Goal: Check status: Check status

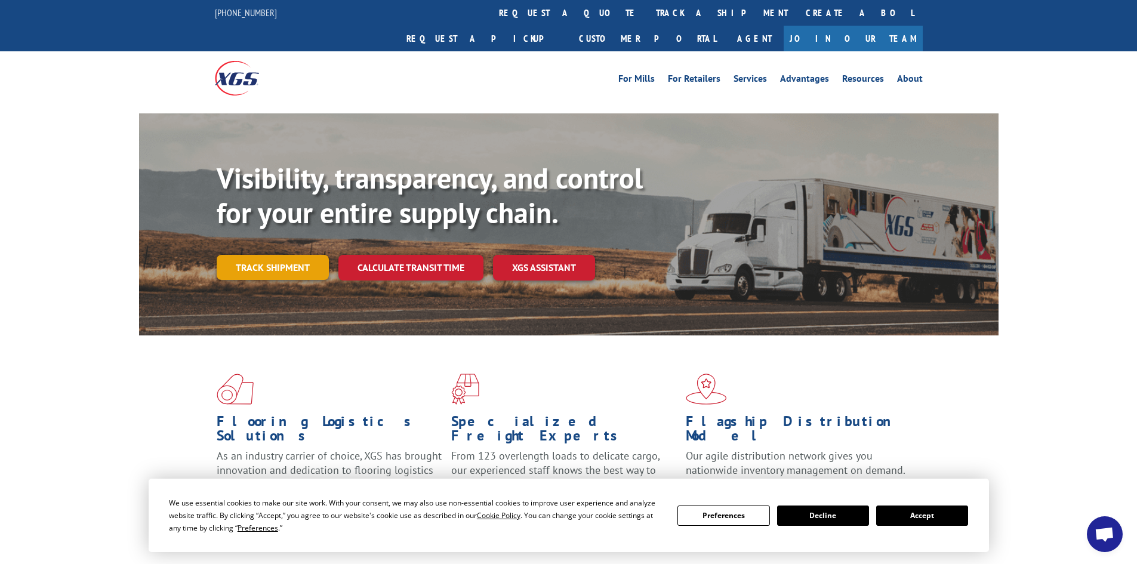
click at [294, 255] on link "Track shipment" at bounding box center [273, 267] width 112 height 25
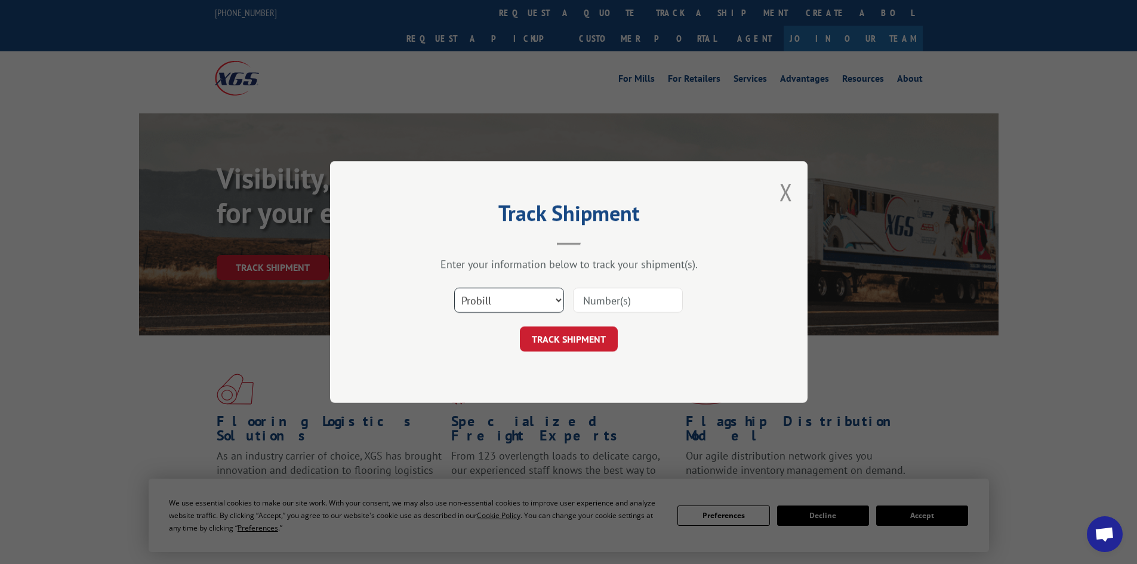
click at [504, 295] on select "Select category... Probill BOL PO" at bounding box center [509, 300] width 110 height 25
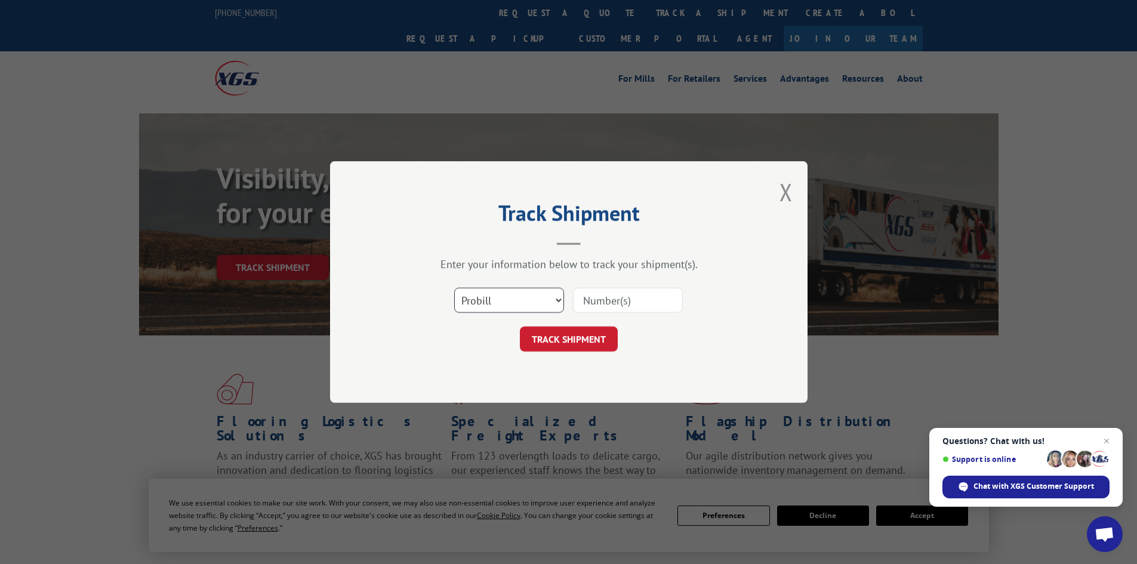
select select "bol"
click at [454, 288] on select "Select category... Probill BOL PO" at bounding box center [509, 300] width 110 height 25
click at [590, 292] on input at bounding box center [628, 300] width 110 height 25
paste input "7003678"
type input "7003678"
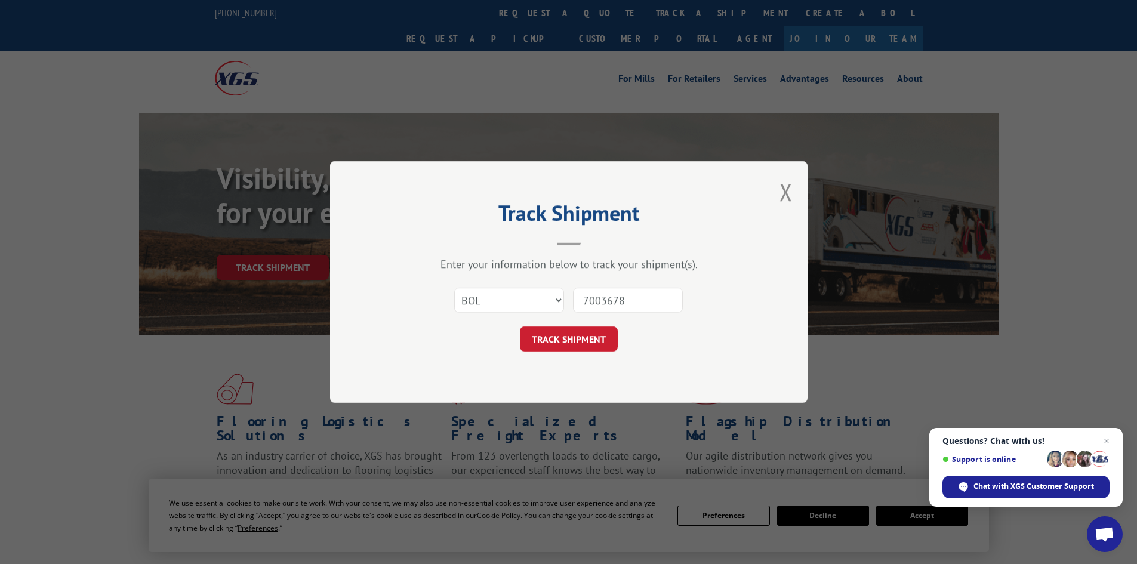
click button "TRACK SHIPMENT" at bounding box center [569, 338] width 98 height 25
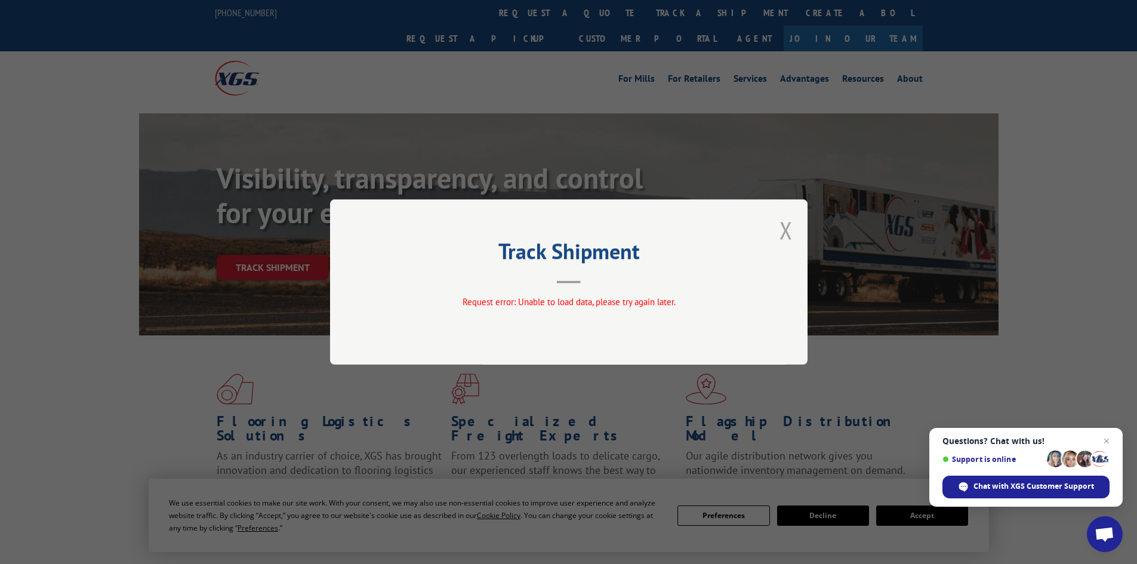
click at [782, 223] on button "Close modal" at bounding box center [785, 230] width 13 height 32
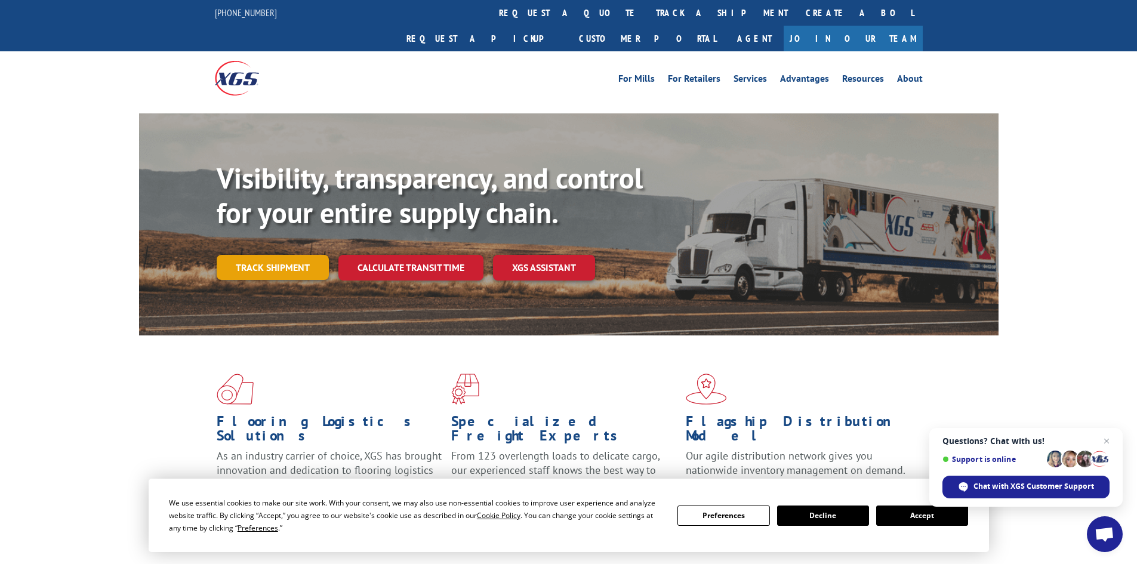
click at [243, 255] on link "Track shipment" at bounding box center [273, 267] width 112 height 25
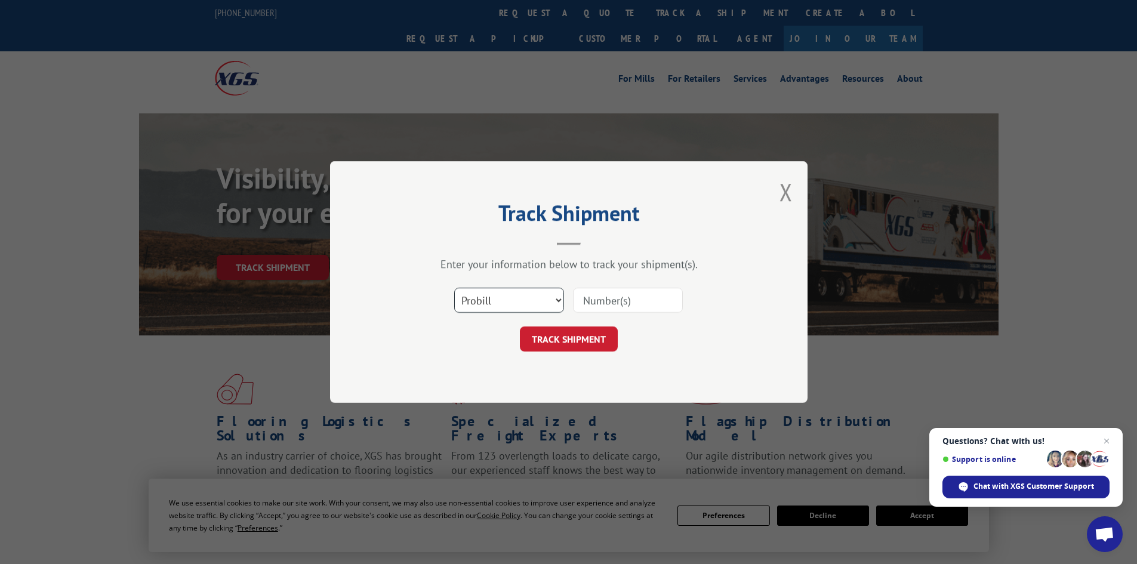
click at [507, 305] on select "Select category... Probill BOL PO" at bounding box center [509, 300] width 110 height 25
select select "bol"
click at [454, 288] on select "Select category... Probill BOL PO" at bounding box center [509, 300] width 110 height 25
click at [624, 295] on input at bounding box center [628, 300] width 110 height 25
paste input "7003678"
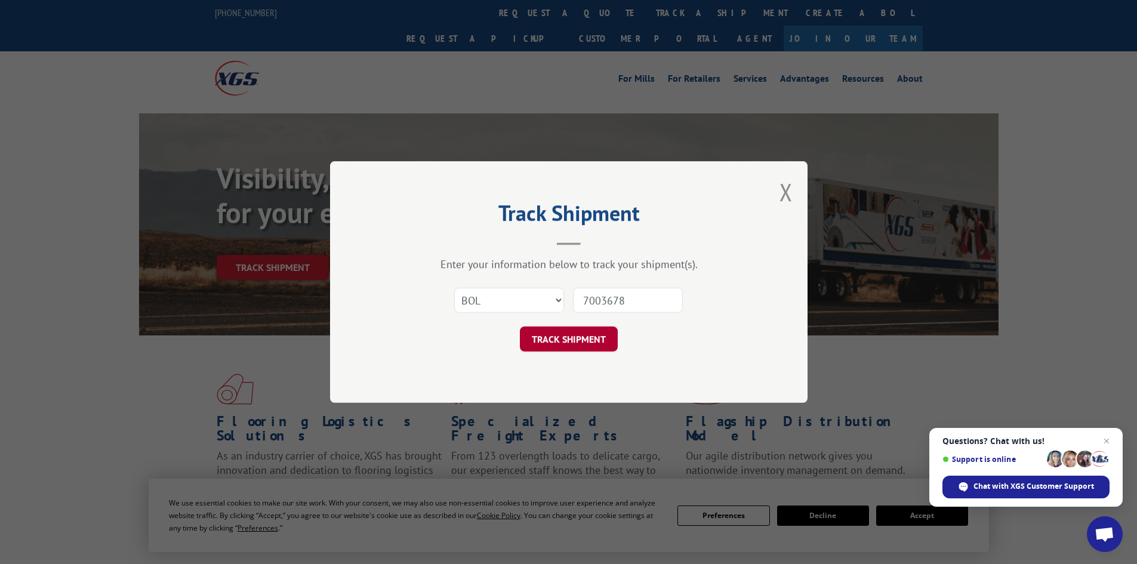
type input "7003678"
click at [554, 334] on button "TRACK SHIPMENT" at bounding box center [569, 338] width 98 height 25
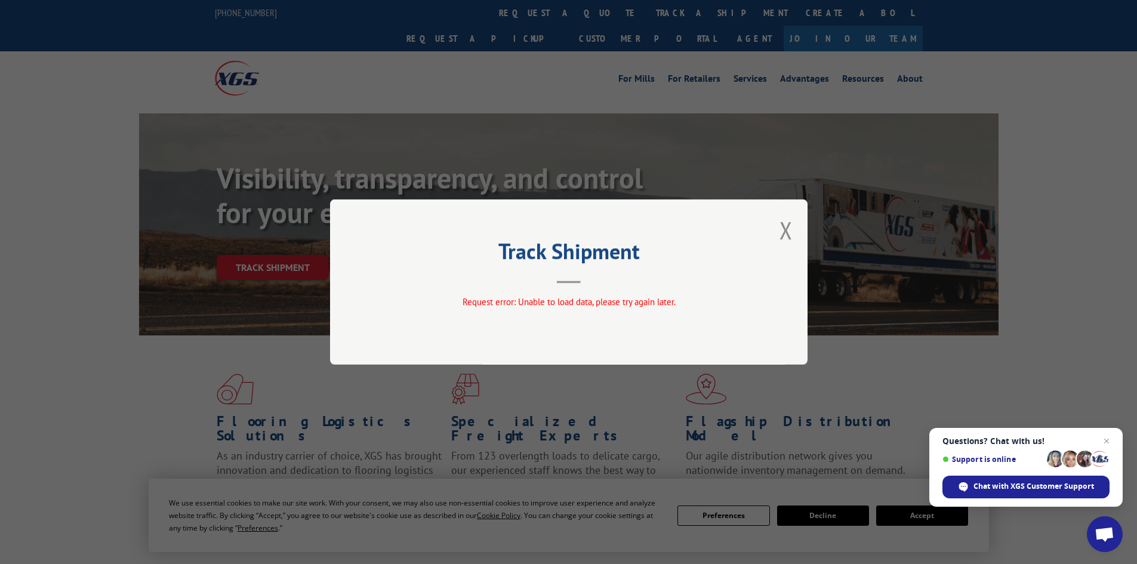
drag, startPoint x: 789, startPoint y: 229, endPoint x: 746, endPoint y: 242, distance: 44.5
click at [789, 228] on button "Close modal" at bounding box center [785, 230] width 13 height 32
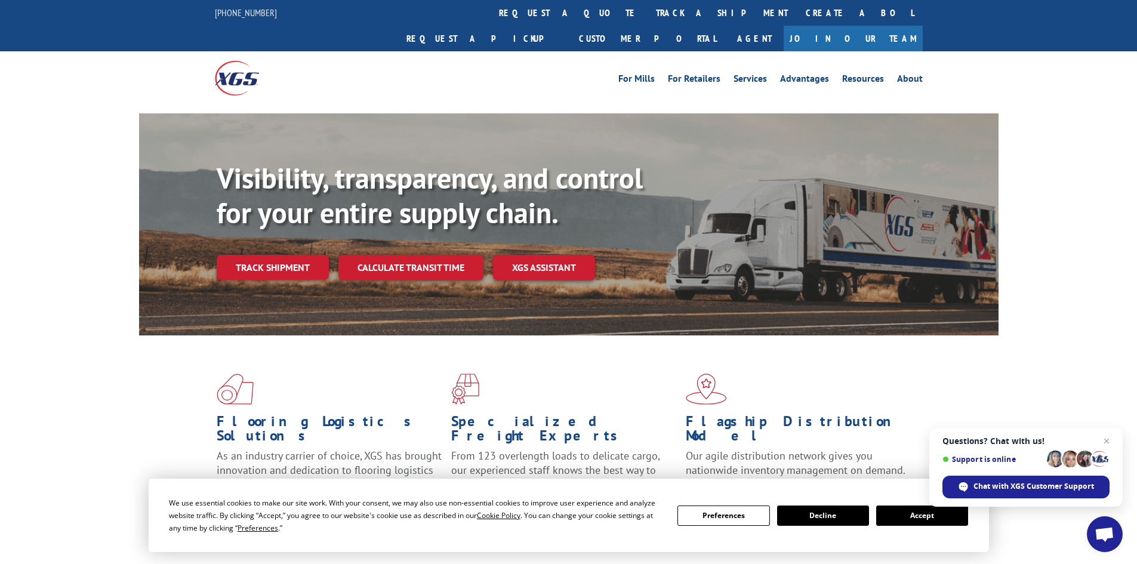
click at [297, 255] on link "Track shipment" at bounding box center [273, 267] width 112 height 25
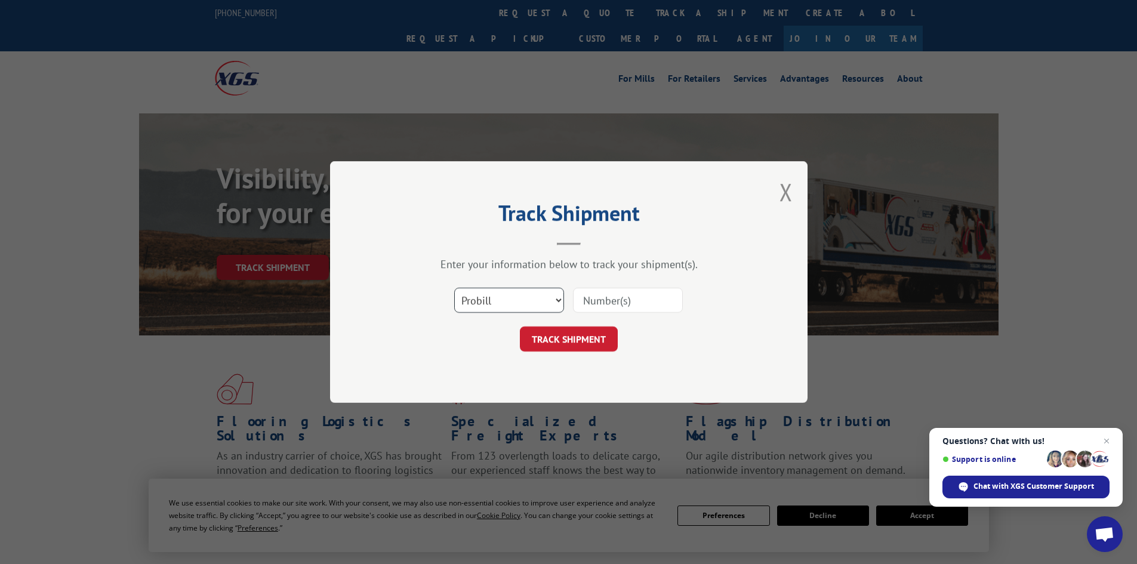
click at [477, 292] on select "Select category... Probill BOL PO" at bounding box center [509, 300] width 110 height 25
click at [454, 288] on select "Select category... Probill BOL PO" at bounding box center [509, 300] width 110 height 25
click at [615, 305] on input at bounding box center [628, 300] width 110 height 25
paste input "17616398"
type input "17616398"
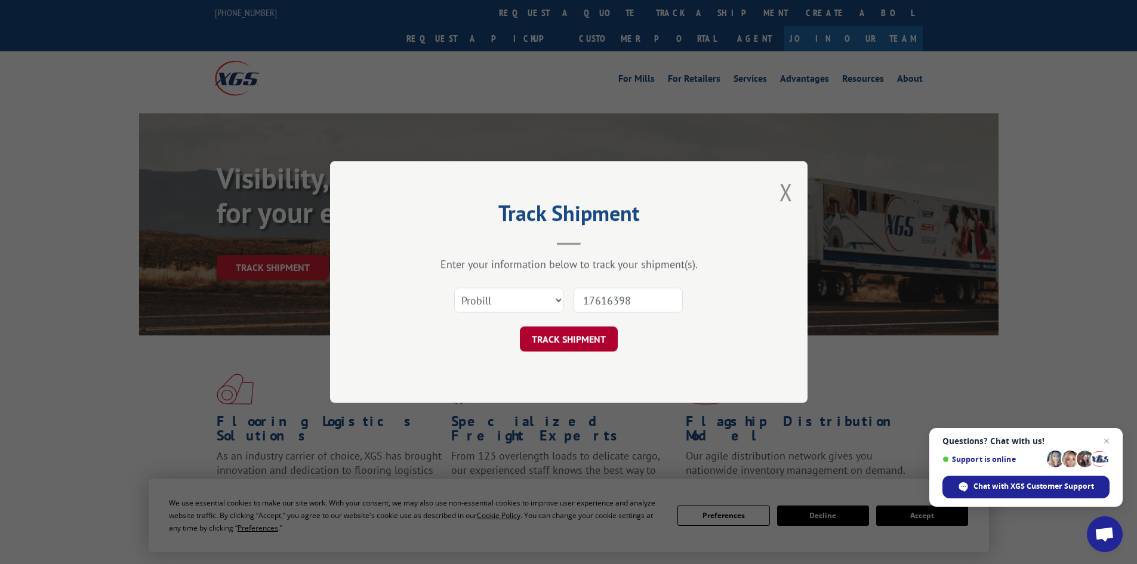
click at [572, 344] on button "TRACK SHIPMENT" at bounding box center [569, 338] width 98 height 25
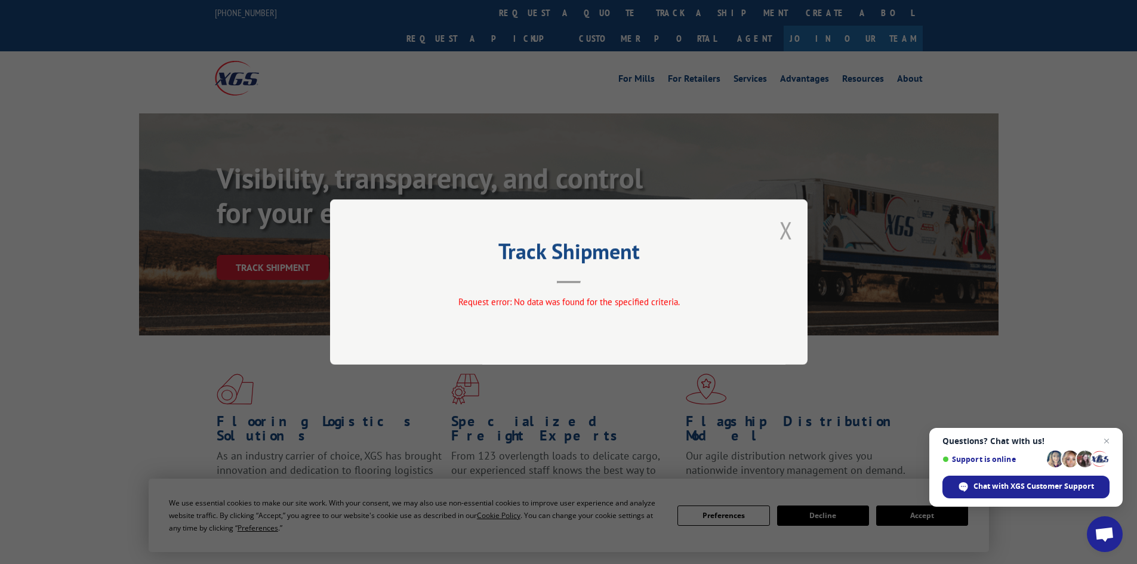
click at [792, 226] on div "Track Shipment Request error: No data was found for the specified criteria." at bounding box center [568, 281] width 477 height 165
click at [789, 232] on button "Close modal" at bounding box center [785, 230] width 13 height 32
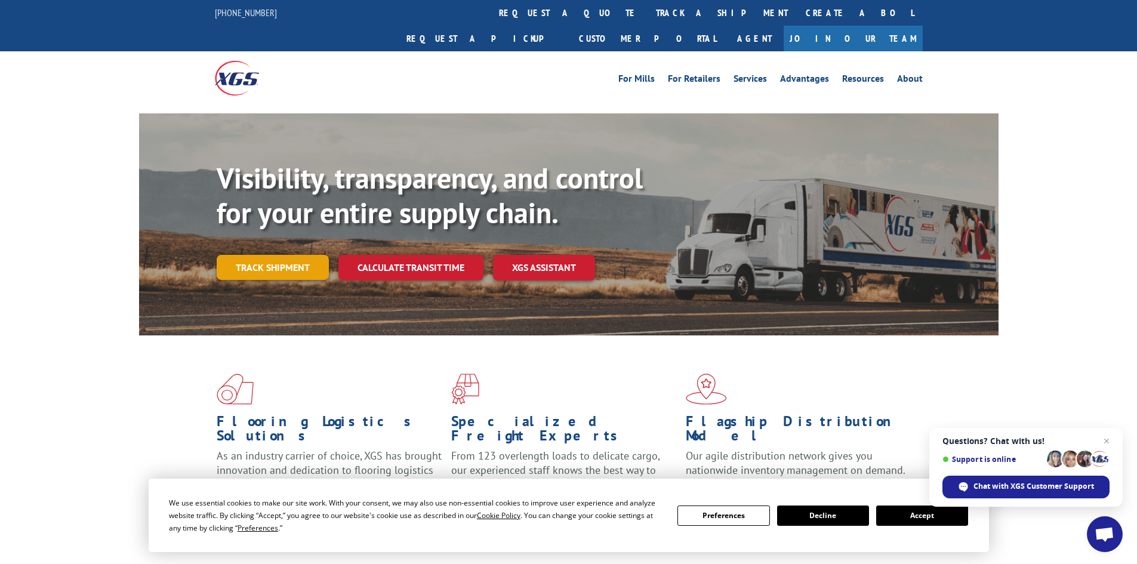
click at [245, 255] on link "Track shipment" at bounding box center [273, 267] width 112 height 25
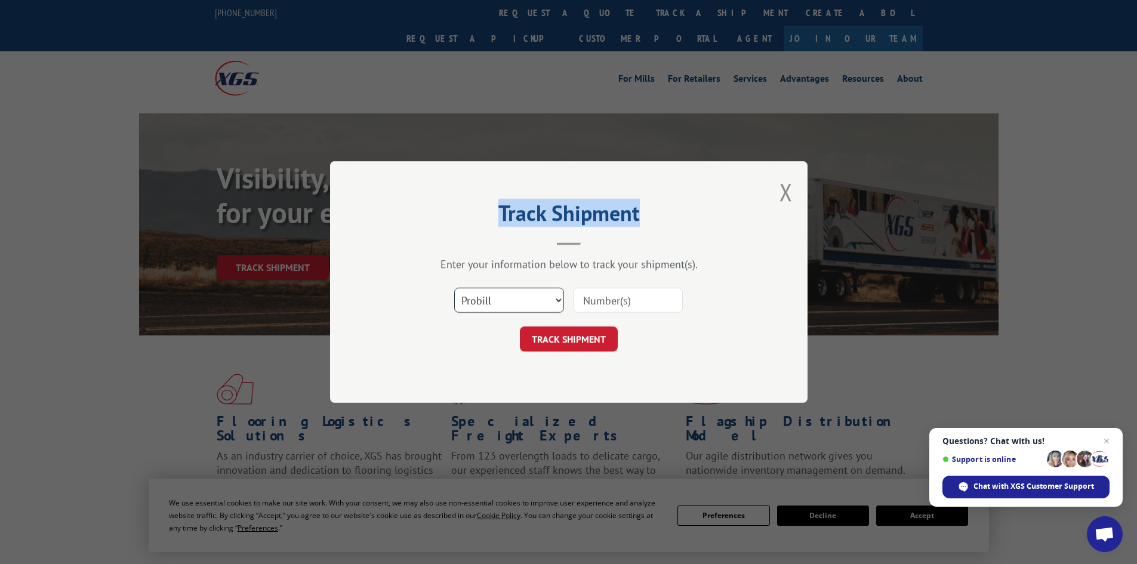
click at [458, 300] on select "Select category... Probill BOL PO" at bounding box center [509, 300] width 110 height 25
select select "bol"
click at [454, 288] on select "Select category... Probill BOL PO" at bounding box center [509, 300] width 110 height 25
click at [607, 304] on input at bounding box center [628, 300] width 110 height 25
click at [600, 303] on input at bounding box center [628, 300] width 110 height 25
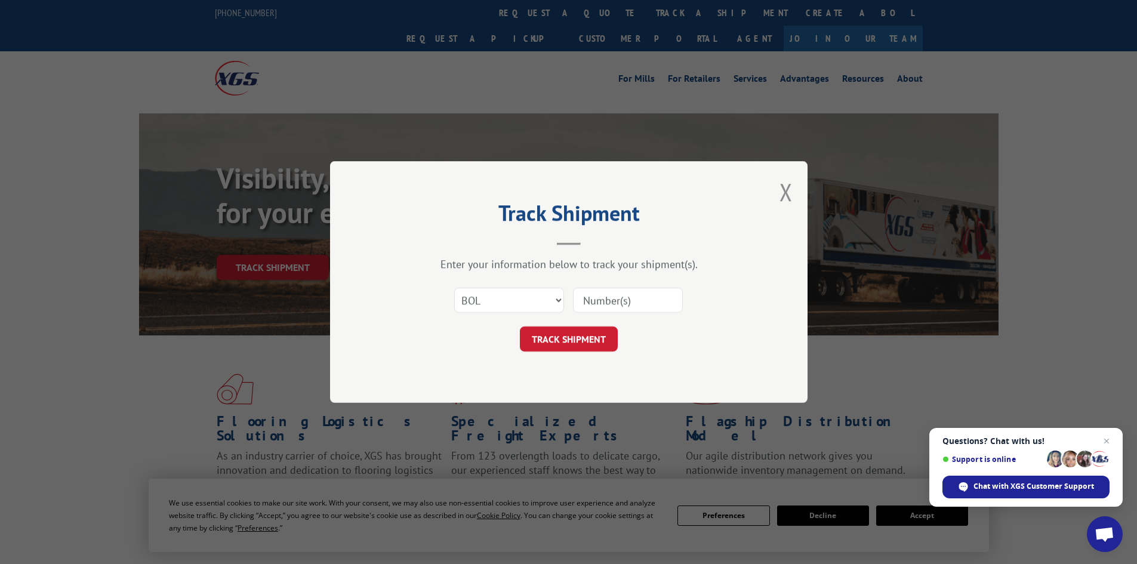
paste input "6776643"
type input "6776643"
click at [587, 339] on button "TRACK SHIPMENT" at bounding box center [569, 338] width 98 height 25
